Goal: Register for event/course

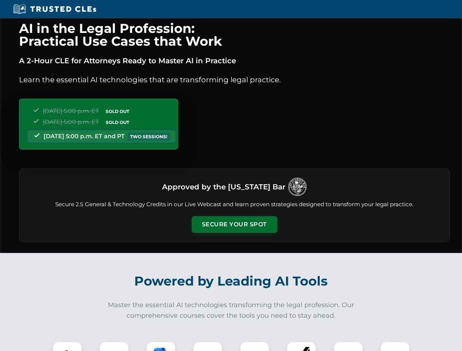
click at [234, 225] on button "Secure Your Spot" at bounding box center [235, 224] width 86 height 17
click at [67, 347] on img at bounding box center [67, 356] width 21 height 21
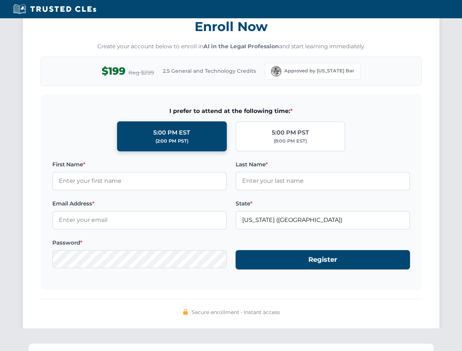
scroll to position [718, 0]
